Goal: Task Accomplishment & Management: Use online tool/utility

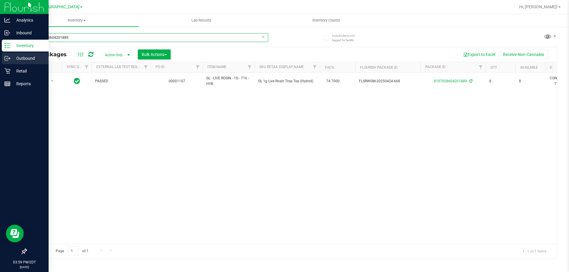
drag, startPoint x: 89, startPoint y: 35, endPoint x: 0, endPoint y: 53, distance: 91.1
click at [0, 53] on div "Analytics Inbound Inventory Outbound Retail Reports 03:59 PM EDT [DATE] 08/23 […" at bounding box center [284, 136] width 569 height 272
type input "6143542446311818"
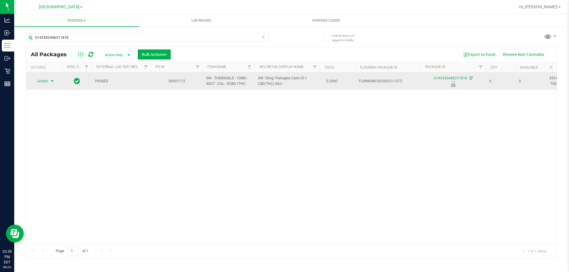
click at [53, 81] on span "select" at bounding box center [52, 81] width 5 height 5
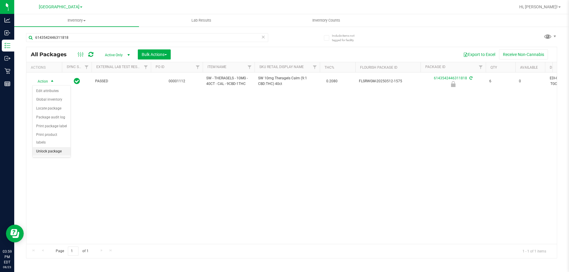
click at [61, 147] on li "Unlock package" at bounding box center [52, 151] width 38 height 9
